Goal: Contribute content: Add original content to the website for others to see

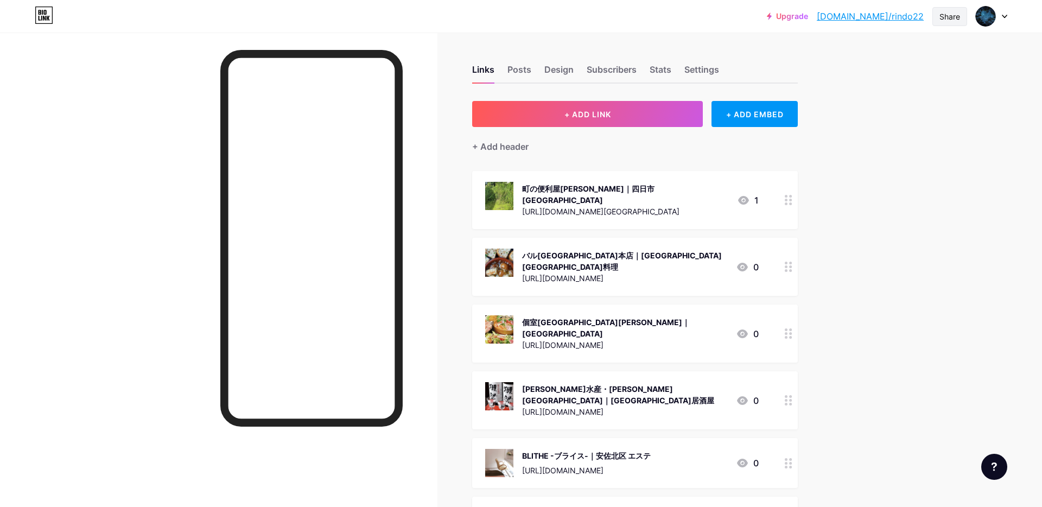
drag, startPoint x: 955, startPoint y: 17, endPoint x: 942, endPoint y: 23, distance: 14.8
click at [955, 17] on div "Share" at bounding box center [949, 16] width 21 height 11
click at [853, 58] on div "Copy link" at bounding box center [859, 55] width 40 height 13
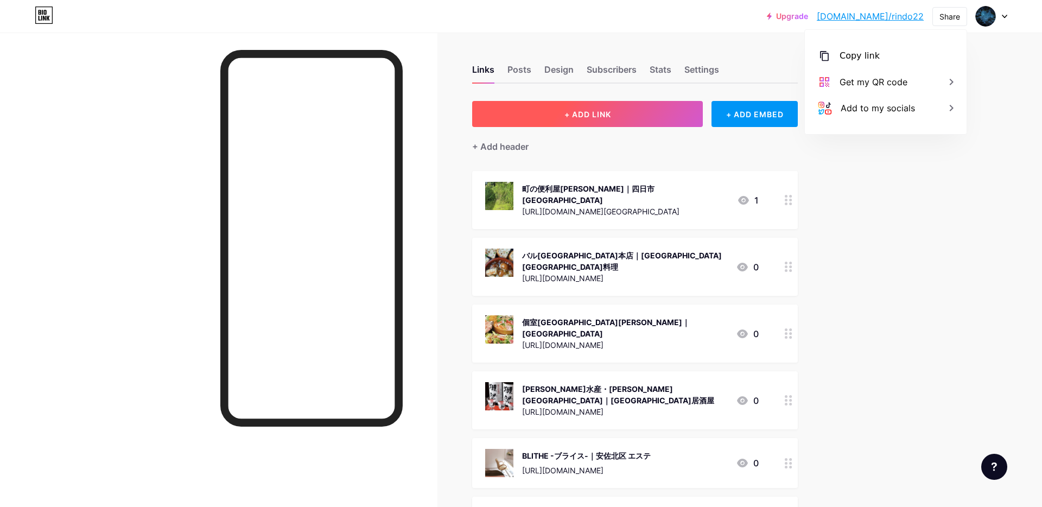
click at [551, 113] on button "+ ADD LINK" at bounding box center [587, 114] width 231 height 26
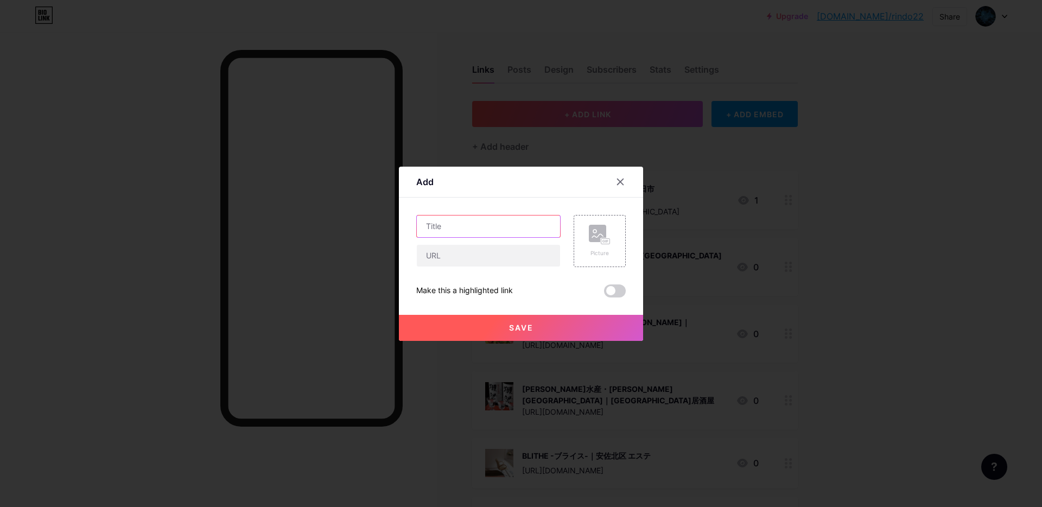
click at [455, 230] on input "text" at bounding box center [488, 226] width 143 height 22
paste input "メンズ脱毛サロンVIDAN｜[PERSON_NAME][GEOGRAPHIC_DATA] 脱毛"
type input "メンズ脱毛サロンVIDAN｜[PERSON_NAME][GEOGRAPHIC_DATA] 脱毛"
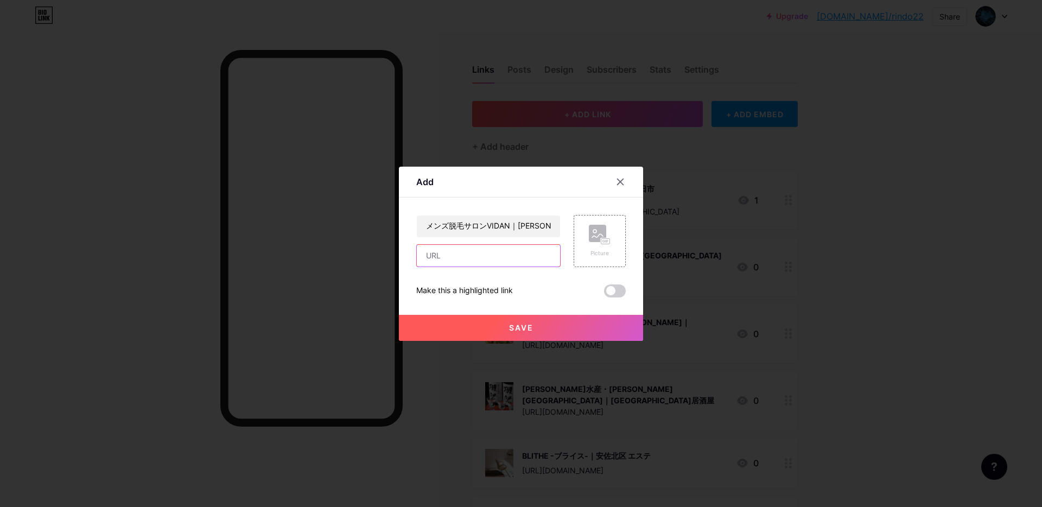
click at [447, 261] on input "text" at bounding box center [488, 256] width 143 height 22
click at [494, 256] on input "text" at bounding box center [488, 256] width 143 height 22
paste input "[URL][DOMAIN_NAME]"
type input "[URL][DOMAIN_NAME]"
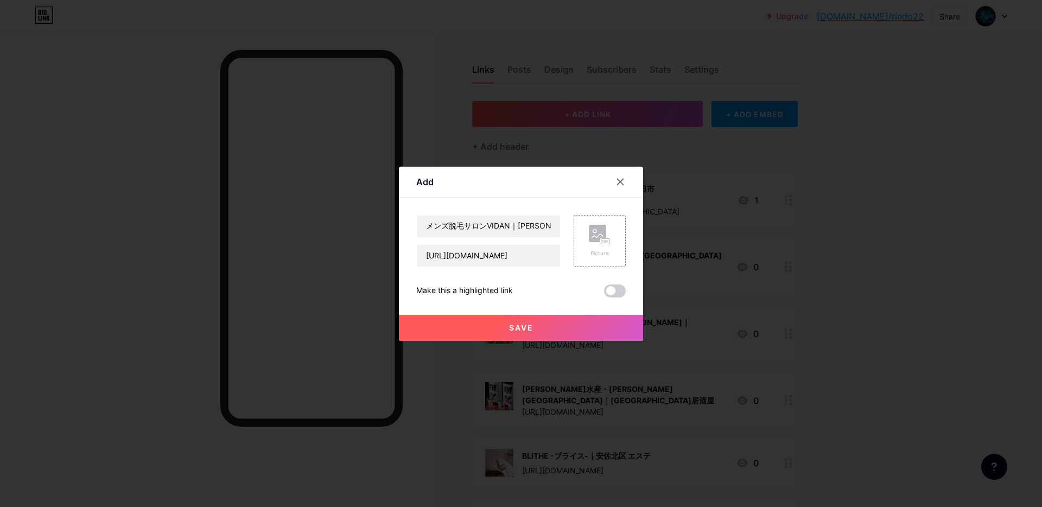
scroll to position [0, 0]
click at [603, 246] on div "Picture" at bounding box center [600, 241] width 22 height 33
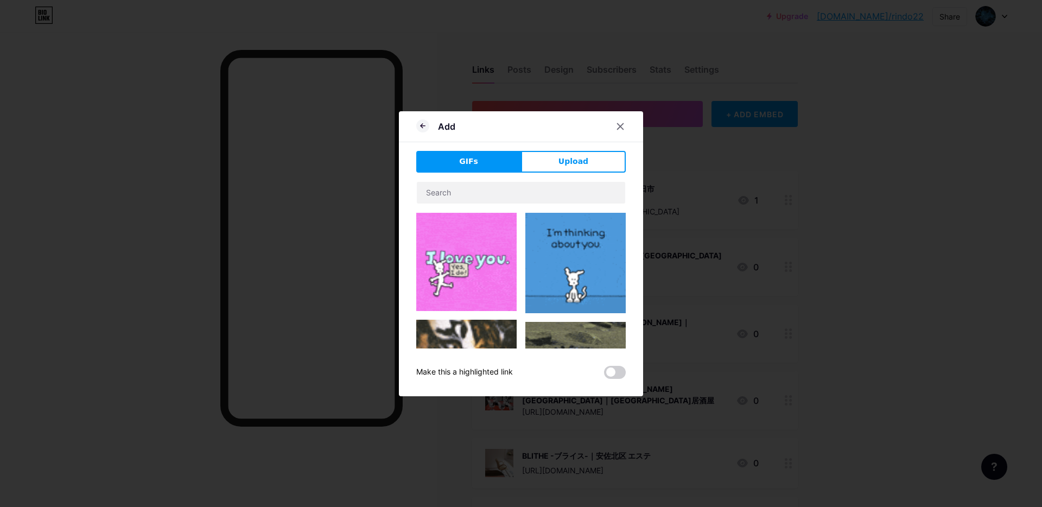
click at [573, 165] on span "Upload" at bounding box center [573, 161] width 30 height 11
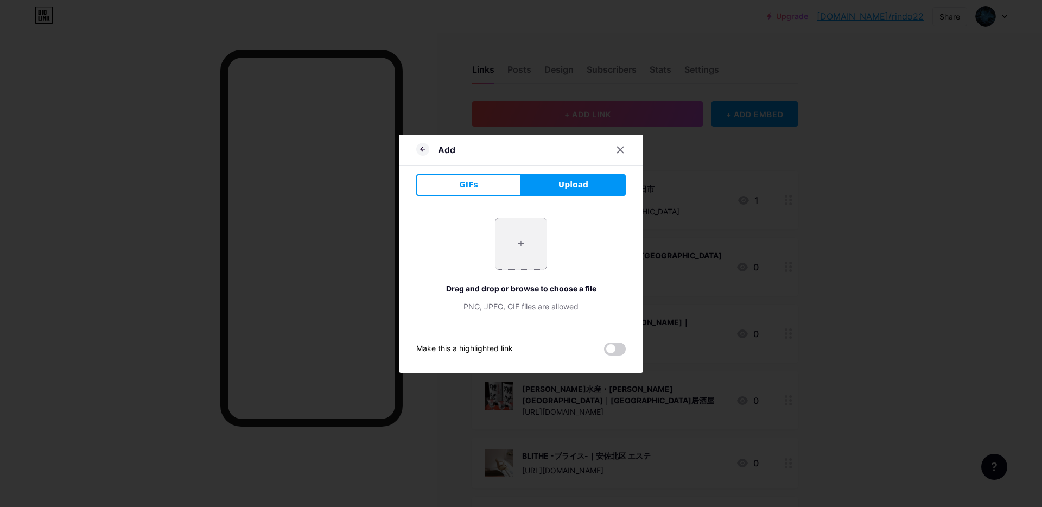
click at [529, 244] on input "file" at bounding box center [520, 243] width 51 height 51
type input "C:\fakepath\スクリーンショット 2025-09-17 16.50.02.jpg"
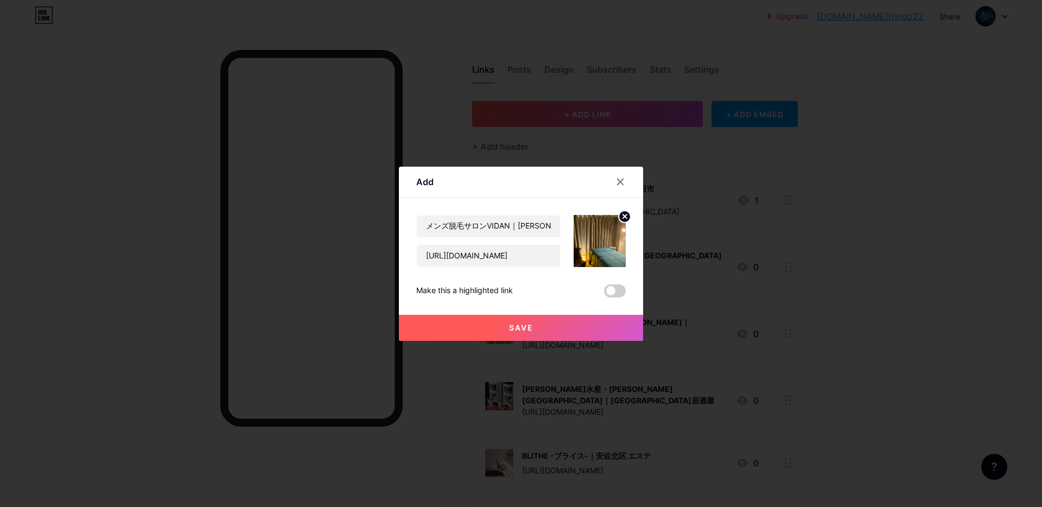
click at [507, 329] on button "Save" at bounding box center [521, 328] width 244 height 26
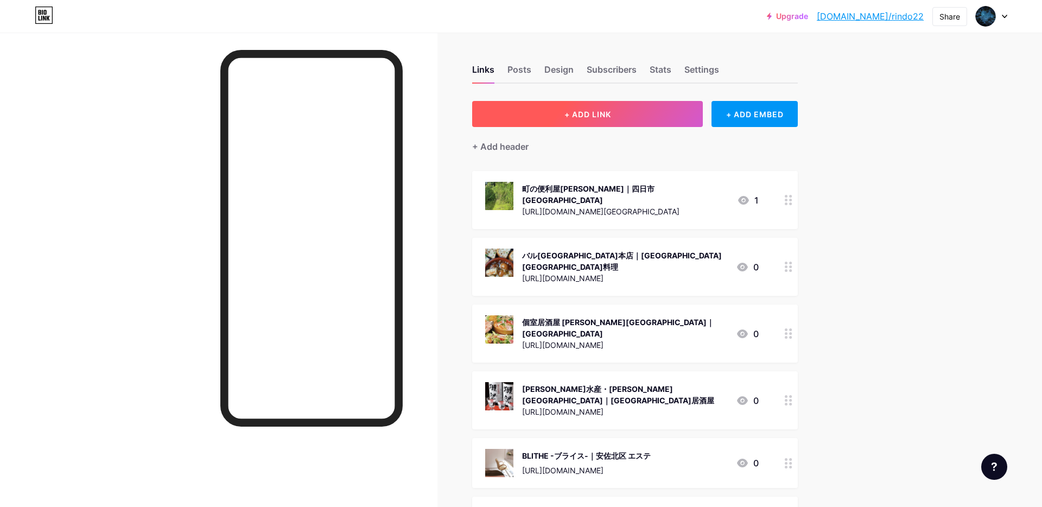
click at [578, 110] on span "+ ADD LINK" at bounding box center [587, 114] width 47 height 9
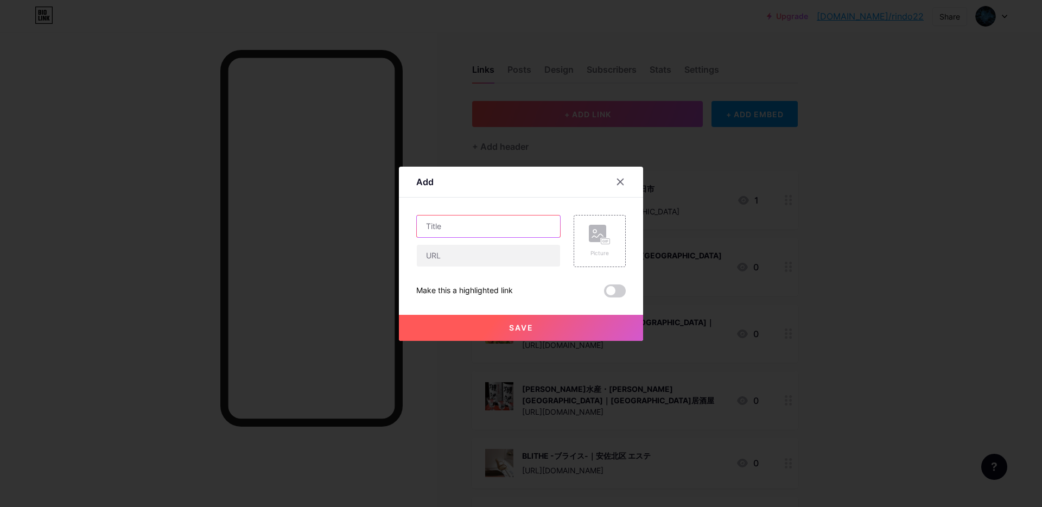
click at [453, 223] on input "text" at bounding box center [488, 226] width 143 height 22
paste input "ナナアコール｜目黒区 お菓子教室"
type input "ナナアコール｜目黒区 お菓子教室"
click at [495, 252] on input "text" at bounding box center [488, 256] width 143 height 22
paste input "https://maps.app.goo.gl/fDa7dz22Dj3UnN3r9"
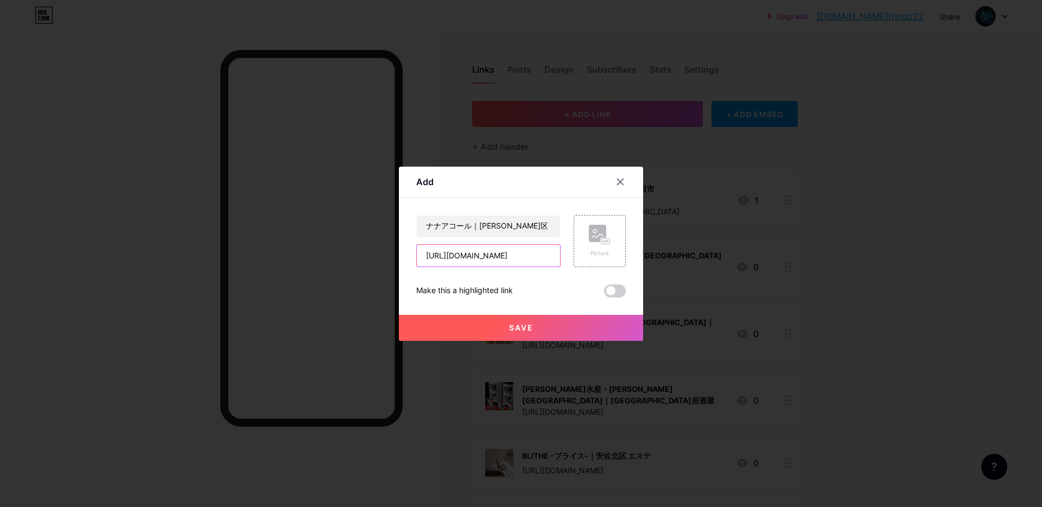
scroll to position [0, 38]
type input "https://maps.app.goo.gl/fDa7dz22Dj3UnN3r9"
click at [592, 236] on icon at bounding box center [600, 235] width 22 height 20
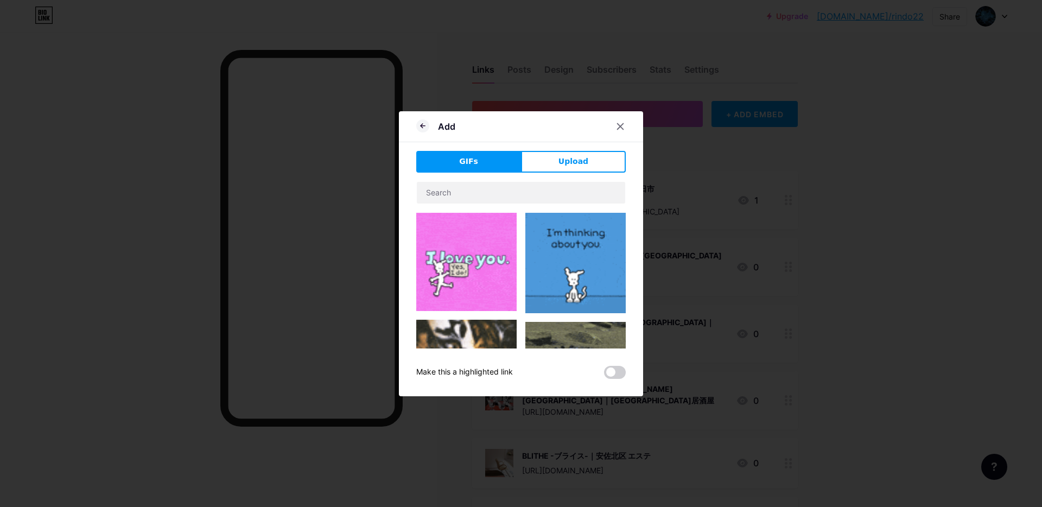
drag, startPoint x: 547, startPoint y: 171, endPoint x: 518, endPoint y: 194, distance: 37.9
click at [548, 170] on button "Upload" at bounding box center [573, 162] width 105 height 22
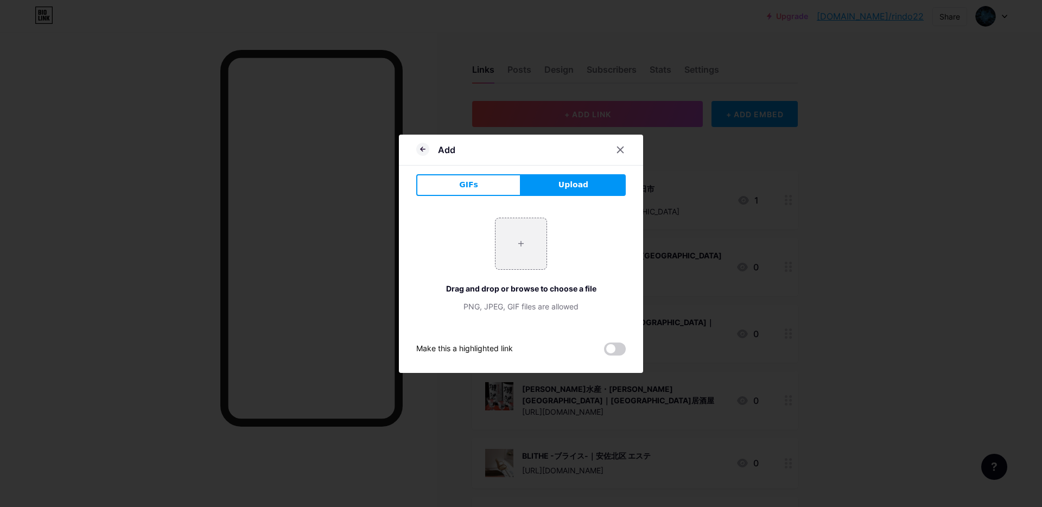
drag, startPoint x: 507, startPoint y: 254, endPoint x: 485, endPoint y: 250, distance: 23.3
click at [497, 251] on input "file" at bounding box center [520, 243] width 51 height 51
type input "C:\fakepath\スクリーンショット 2025-09-17 16.53.43.jpg"
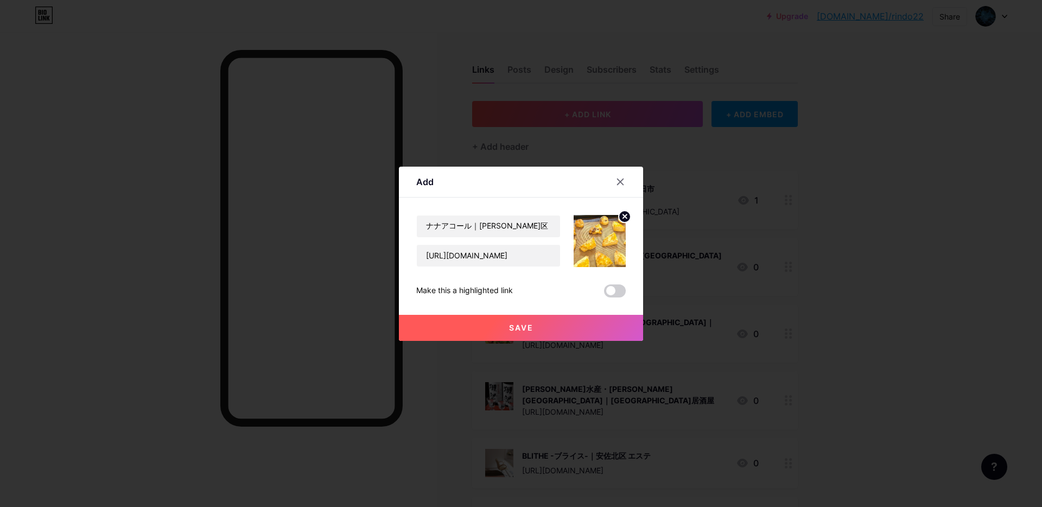
click at [515, 324] on span "Save" at bounding box center [521, 327] width 24 height 9
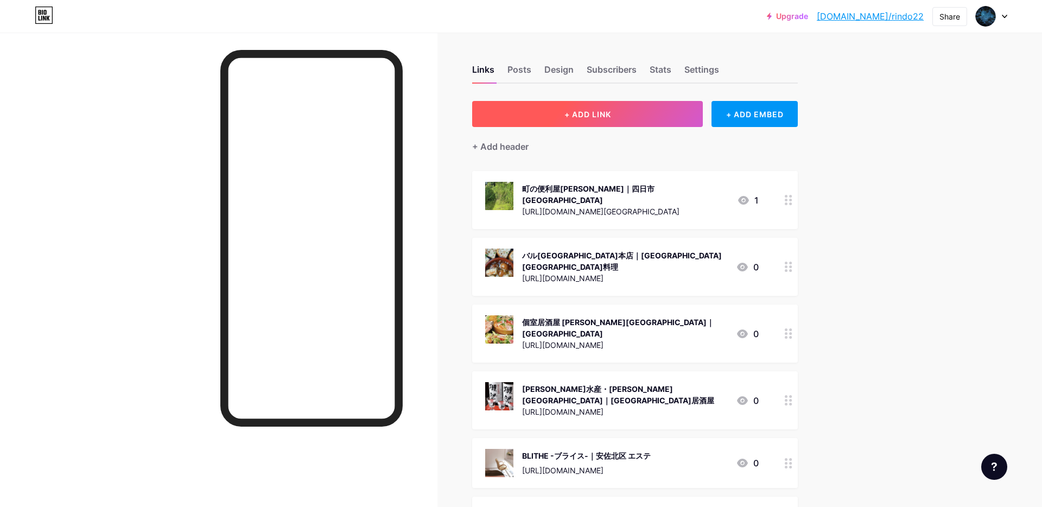
click at [575, 117] on span "+ ADD LINK" at bounding box center [587, 114] width 47 height 9
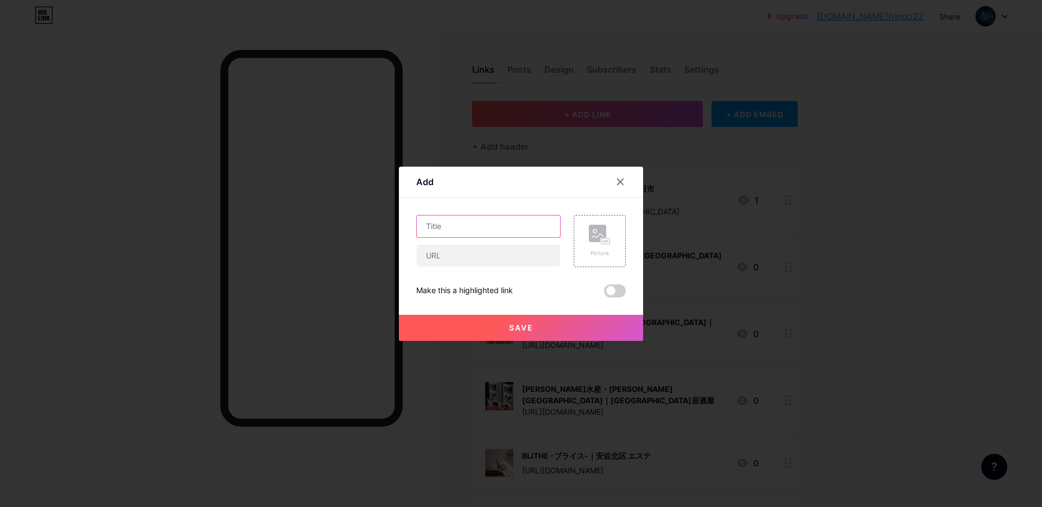
click at [466, 221] on input "text" at bounding box center [488, 226] width 143 height 22
paste input "Rapyuta monthly apartment｜京都市上京区　マンスリーマンション"
type input "Rapyuta monthly apartment｜京都市上京区　マンスリーマンション"
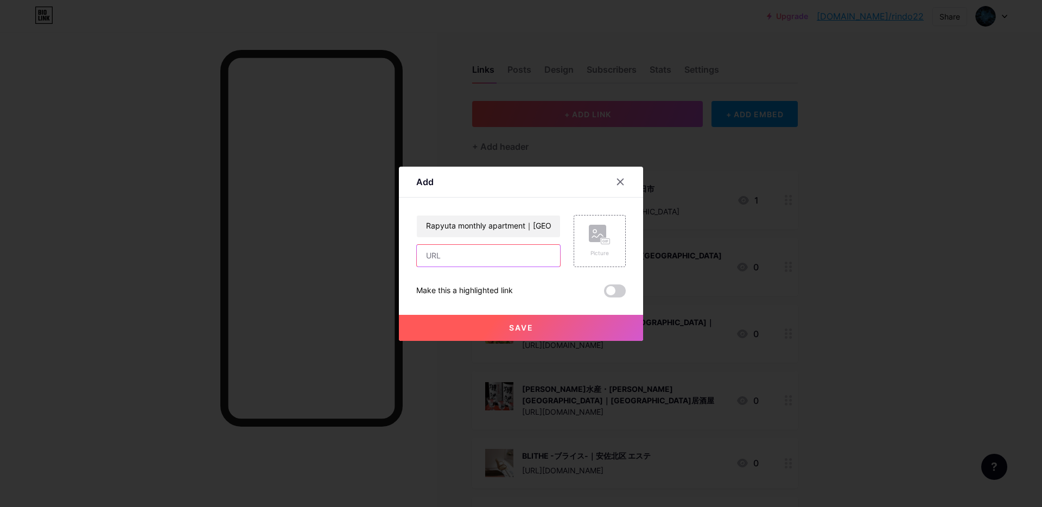
click at [448, 249] on input "text" at bounding box center [488, 256] width 143 height 22
paste input "https://maps.app.goo.gl/RKKwEytg747H1akU6"
type input "https://maps.app.goo.gl/RKKwEytg747H1akU6"
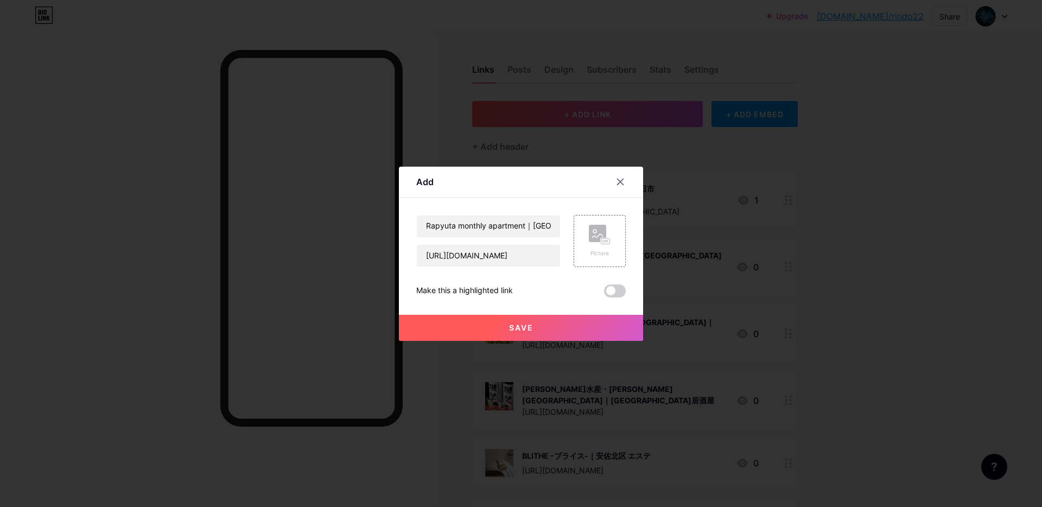
scroll to position [0, 0]
click at [607, 249] on div "Picture" at bounding box center [600, 253] width 22 height 8
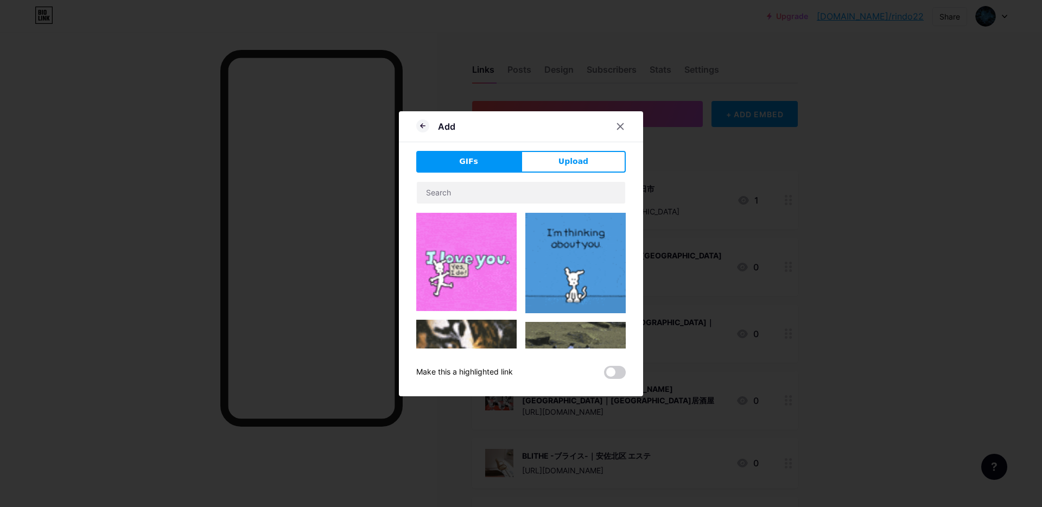
click at [571, 155] on button "Upload" at bounding box center [573, 162] width 105 height 22
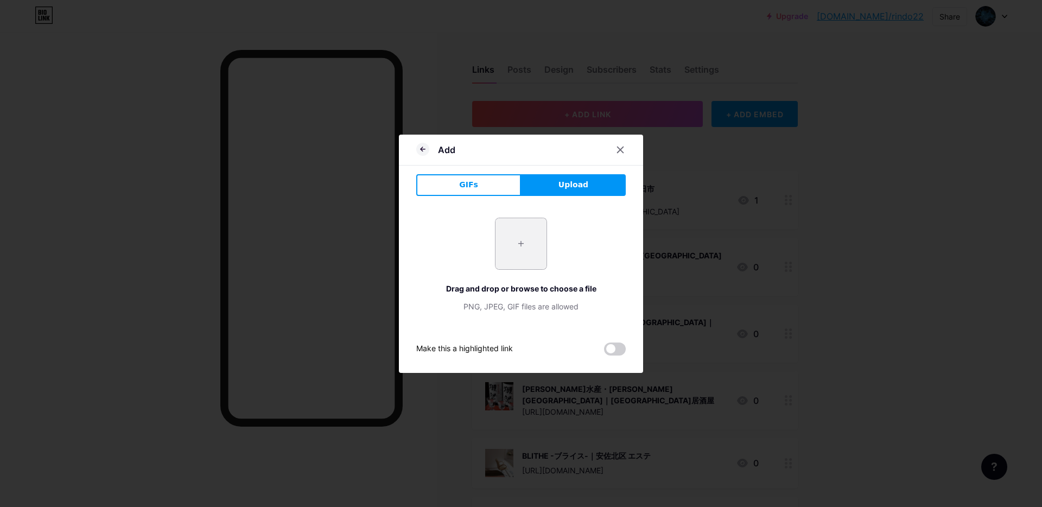
click at [526, 248] on input "file" at bounding box center [520, 243] width 51 height 51
type input "C:\fakepath\スクリーンショット 2025-09-17 16.57.01.jpg"
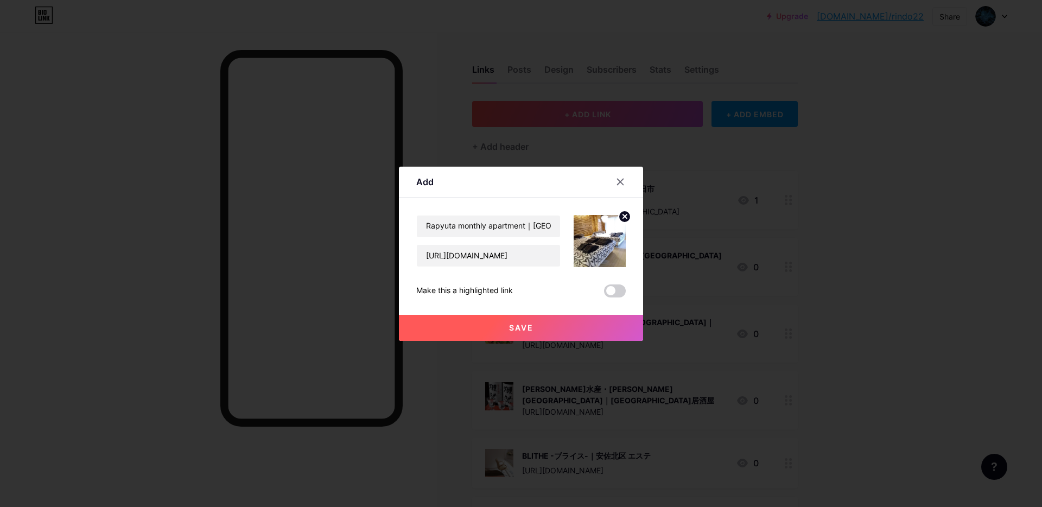
click at [514, 323] on span "Save" at bounding box center [521, 327] width 24 height 9
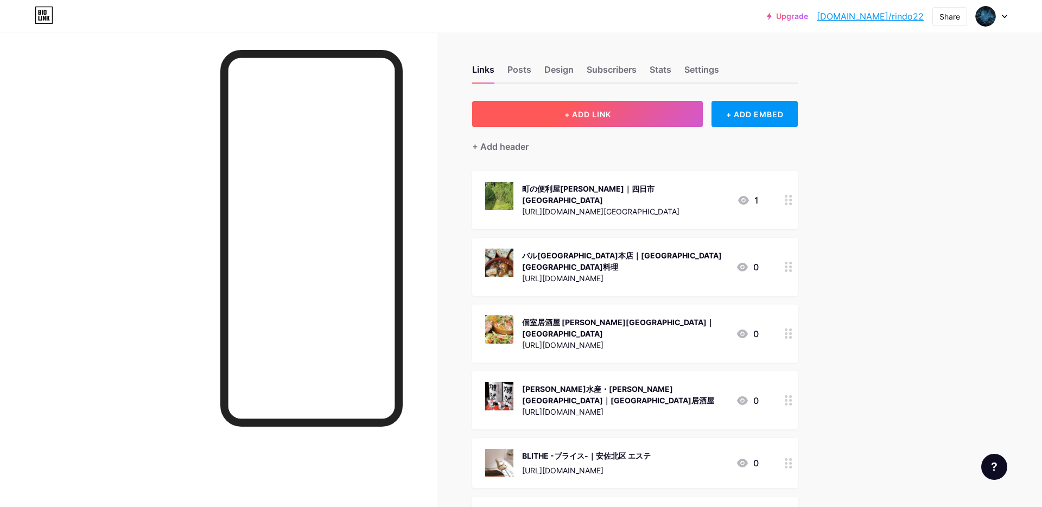
click at [583, 116] on span "+ ADD LINK" at bounding box center [587, 114] width 47 height 9
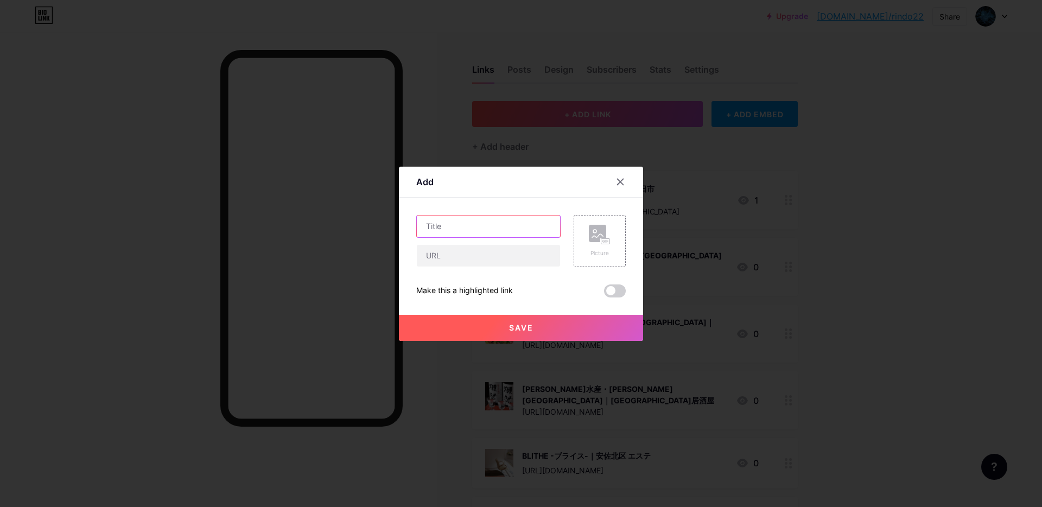
click at [426, 225] on input "text" at bounding box center [488, 226] width 143 height 22
paste input "asian relaxation villa 松戸稔台店｜松戸　マッサージ"
type input "asian relaxation villa 松戸稔台店｜松戸　マッサージ"
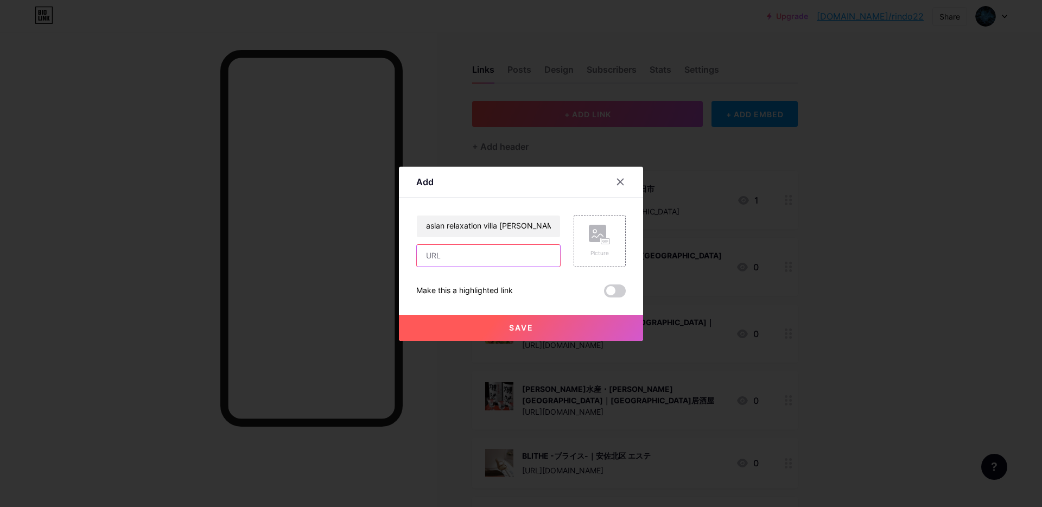
click at [445, 252] on input "text" at bounding box center [488, 256] width 143 height 22
paste input "https://maps.app.goo.gl/E4exRNha7zuEp2zQ8"
type input "https://maps.app.goo.gl/E4exRNha7zuEp2zQ8"
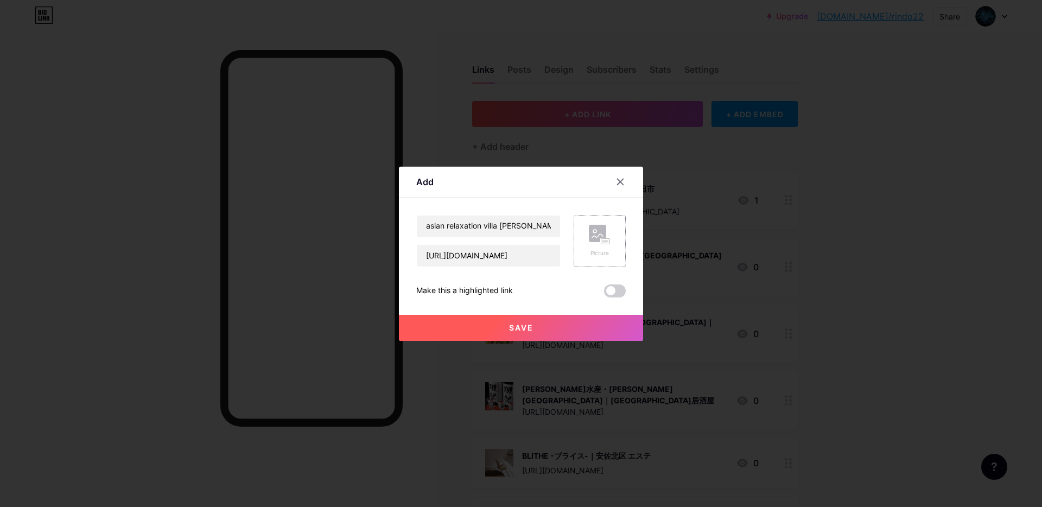
click at [603, 244] on rect at bounding box center [606, 241] width 10 height 7
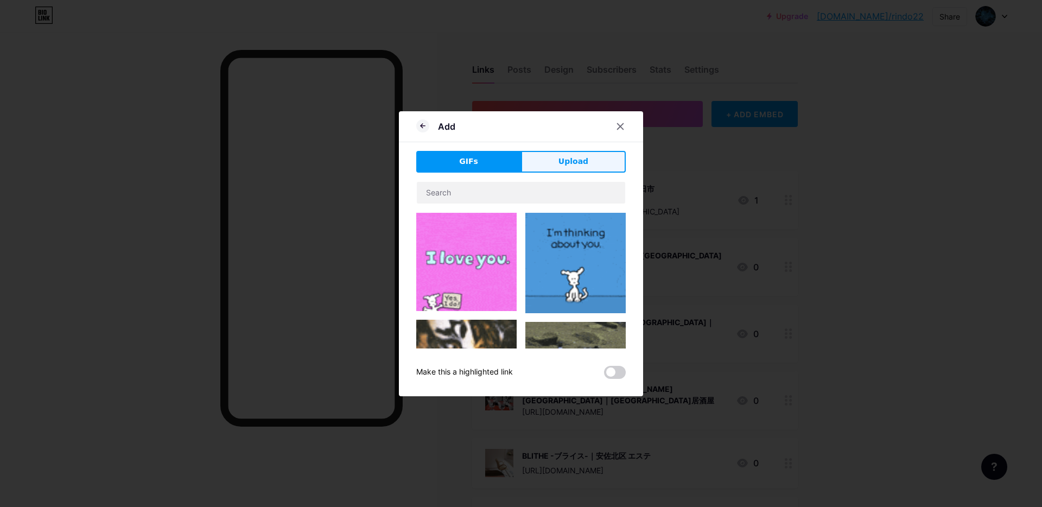
click at [572, 158] on span "Upload" at bounding box center [573, 161] width 30 height 11
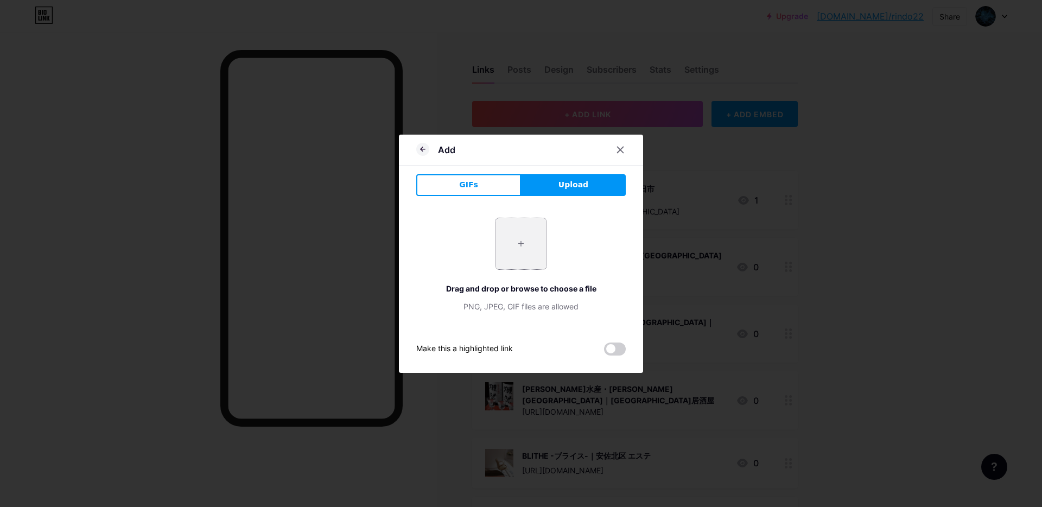
click at [516, 252] on input "file" at bounding box center [520, 243] width 51 height 51
type input "C:\fakepath\名称未設定のデザイン - 2025-09-17T171127.220.png"
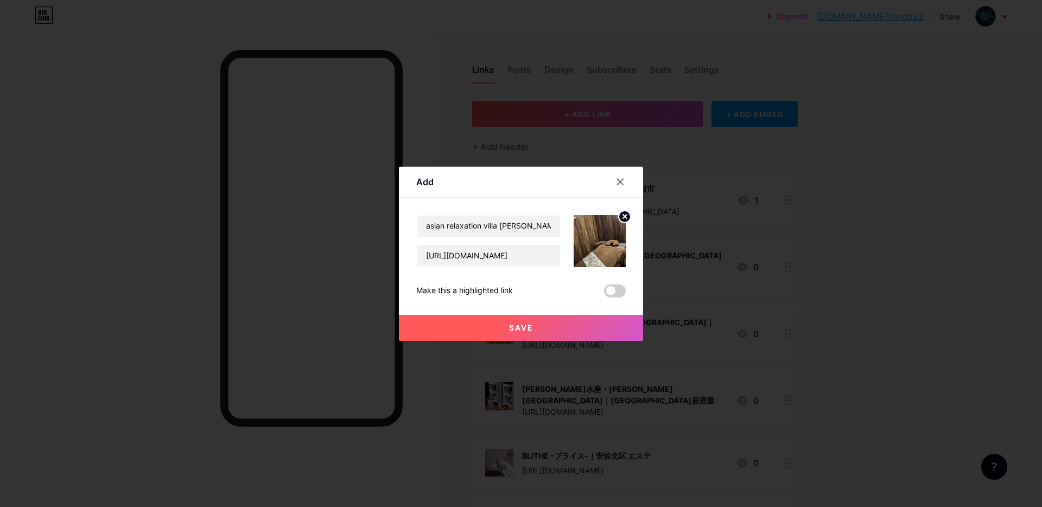
click at [497, 330] on button "Save" at bounding box center [521, 328] width 244 height 26
